Goal: Task Accomplishment & Management: Use online tool/utility

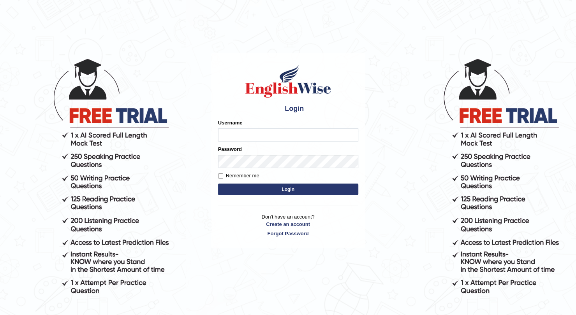
click at [256, 119] on div "Username" at bounding box center [288, 130] width 140 height 23
click at [257, 128] on div "Username" at bounding box center [288, 130] width 140 height 23
click at [257, 132] on input "Username" at bounding box center [288, 134] width 140 height 13
type input "esranr"
click at [281, 192] on button "Login" at bounding box center [288, 190] width 140 height 12
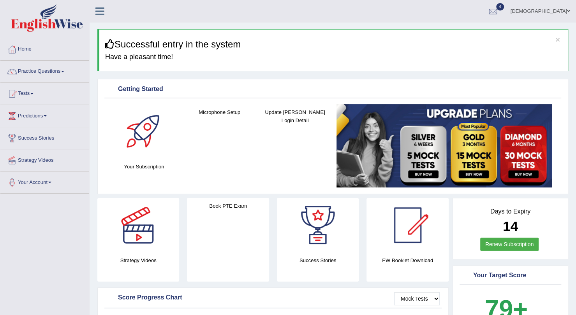
click at [29, 186] on link "Your Account" at bounding box center [44, 181] width 89 height 19
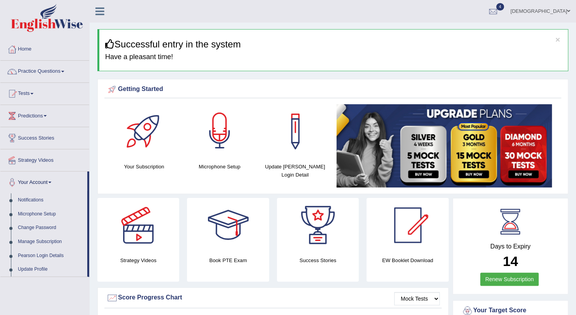
click at [207, 134] on div at bounding box center [219, 131] width 54 height 54
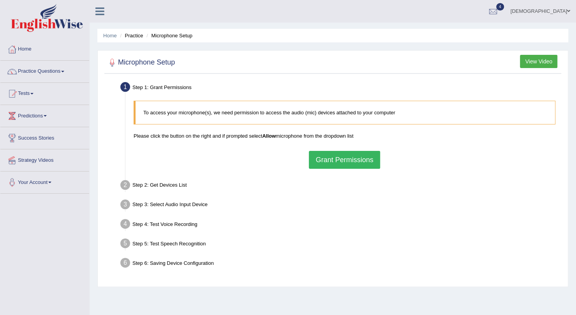
click at [331, 160] on button "Grant Permissions" at bounding box center [344, 160] width 71 height 18
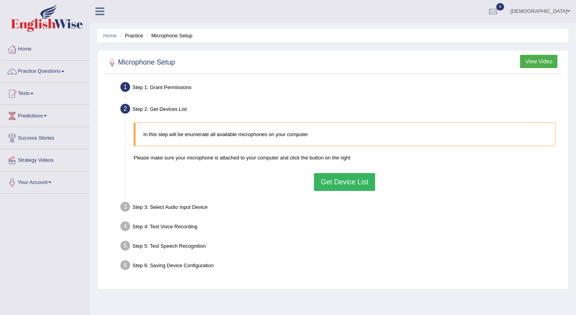
click at [346, 181] on button "Get Device List" at bounding box center [344, 182] width 61 height 18
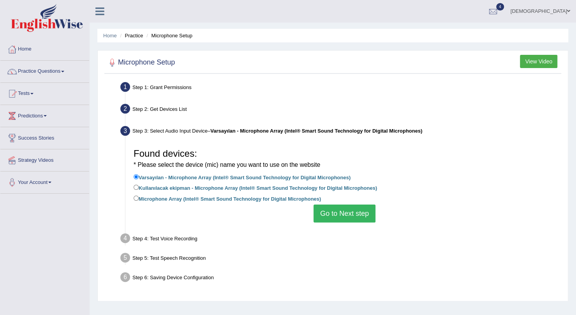
click at [356, 213] on button "Go to Next step" at bounding box center [344, 214] width 62 height 18
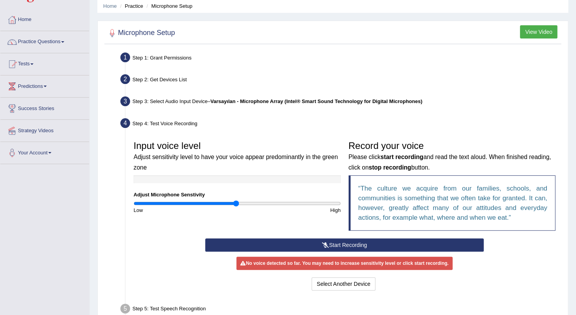
scroll to position [39, 0]
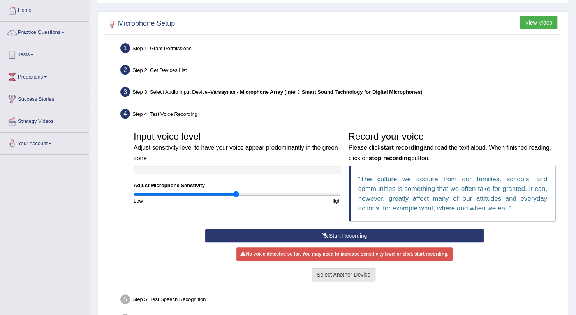
click at [333, 271] on button "Select Another Device" at bounding box center [343, 274] width 64 height 13
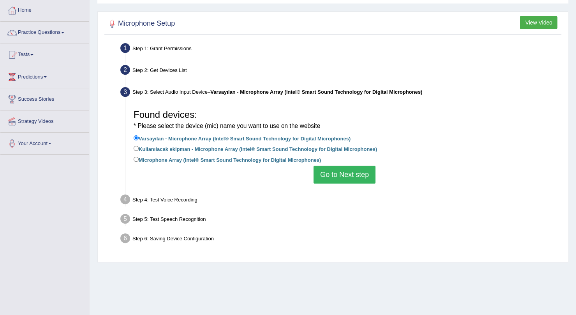
click at [165, 148] on label "Kullanılacak ekipman - Microphone Array (Intel® Smart Sound Technology for Digi…" at bounding box center [254, 148] width 243 height 9
click at [139, 148] on input "Kullanılacak ekipman - Microphone Array (Intel® Smart Sound Technology for Digi…" at bounding box center [135, 148] width 5 height 5
radio input "true"
click at [342, 171] on button "Go to Next step" at bounding box center [344, 175] width 62 height 18
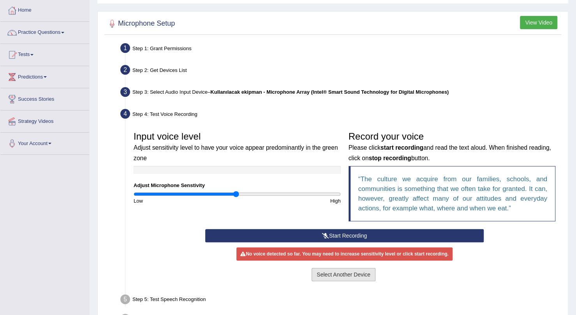
click at [349, 275] on button "Select Another Device" at bounding box center [343, 274] width 64 height 13
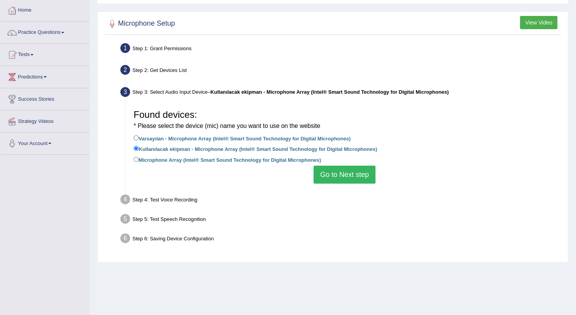
click at [228, 161] on label "Microphone Array (Intel® Smart Sound Technology for Digital Microphones)" at bounding box center [226, 159] width 187 height 9
click at [139, 161] on input "Microphone Array (Intel® Smart Sound Technology for Digital Microphones)" at bounding box center [135, 159] width 5 height 5
radio input "true"
click at [342, 177] on button "Go to Next step" at bounding box center [344, 175] width 62 height 18
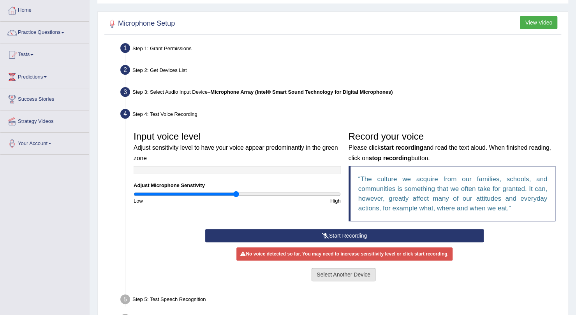
click at [340, 275] on button "Select Another Device" at bounding box center [343, 274] width 64 height 13
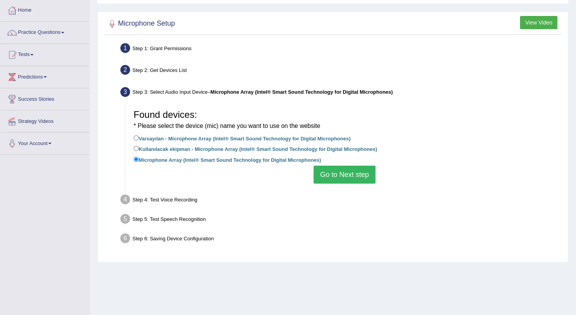
click at [212, 138] on label "Varsayılan - Microphone Array (Intel® Smart Sound Technology for Digital Microp…" at bounding box center [241, 138] width 217 height 9
click at [139, 138] on input "Varsayılan - Microphone Array (Intel® Smart Sound Technology for Digital Microp…" at bounding box center [135, 137] width 5 height 5
radio input "true"
click at [332, 172] on button "Go to Next step" at bounding box center [344, 175] width 62 height 18
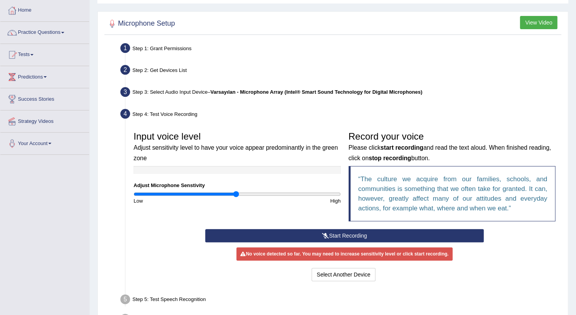
click at [201, 166] on div at bounding box center [236, 170] width 207 height 8
